Goal: Information Seeking & Learning: Learn about a topic

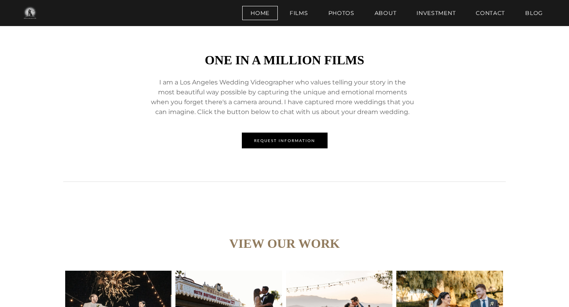
scroll to position [3382, 0]
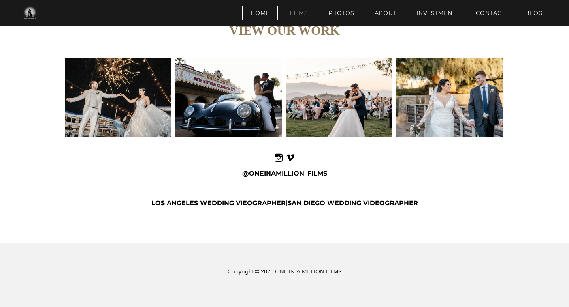
click at [302, 15] on link "Films" at bounding box center [298, 13] width 35 height 14
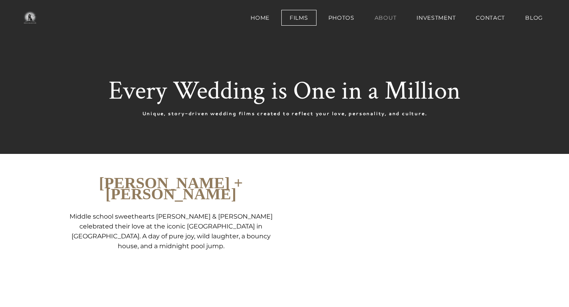
click at [379, 17] on link "About" at bounding box center [385, 18] width 39 height 16
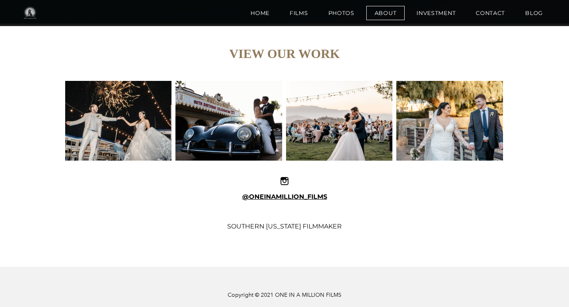
scroll to position [2193, 0]
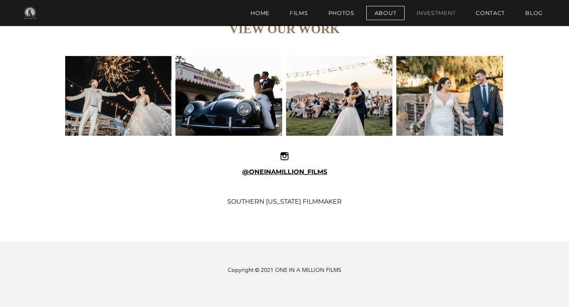
click at [434, 12] on link "Investment" at bounding box center [436, 13] width 56 height 14
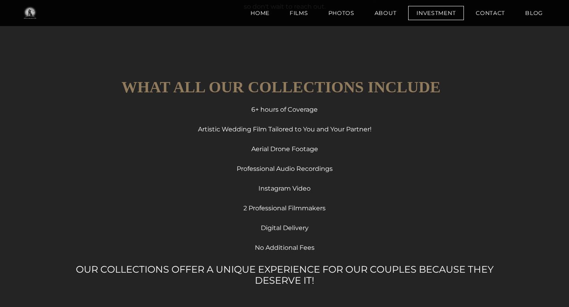
scroll to position [506, 0]
